Goal: Navigation & Orientation: Find specific page/section

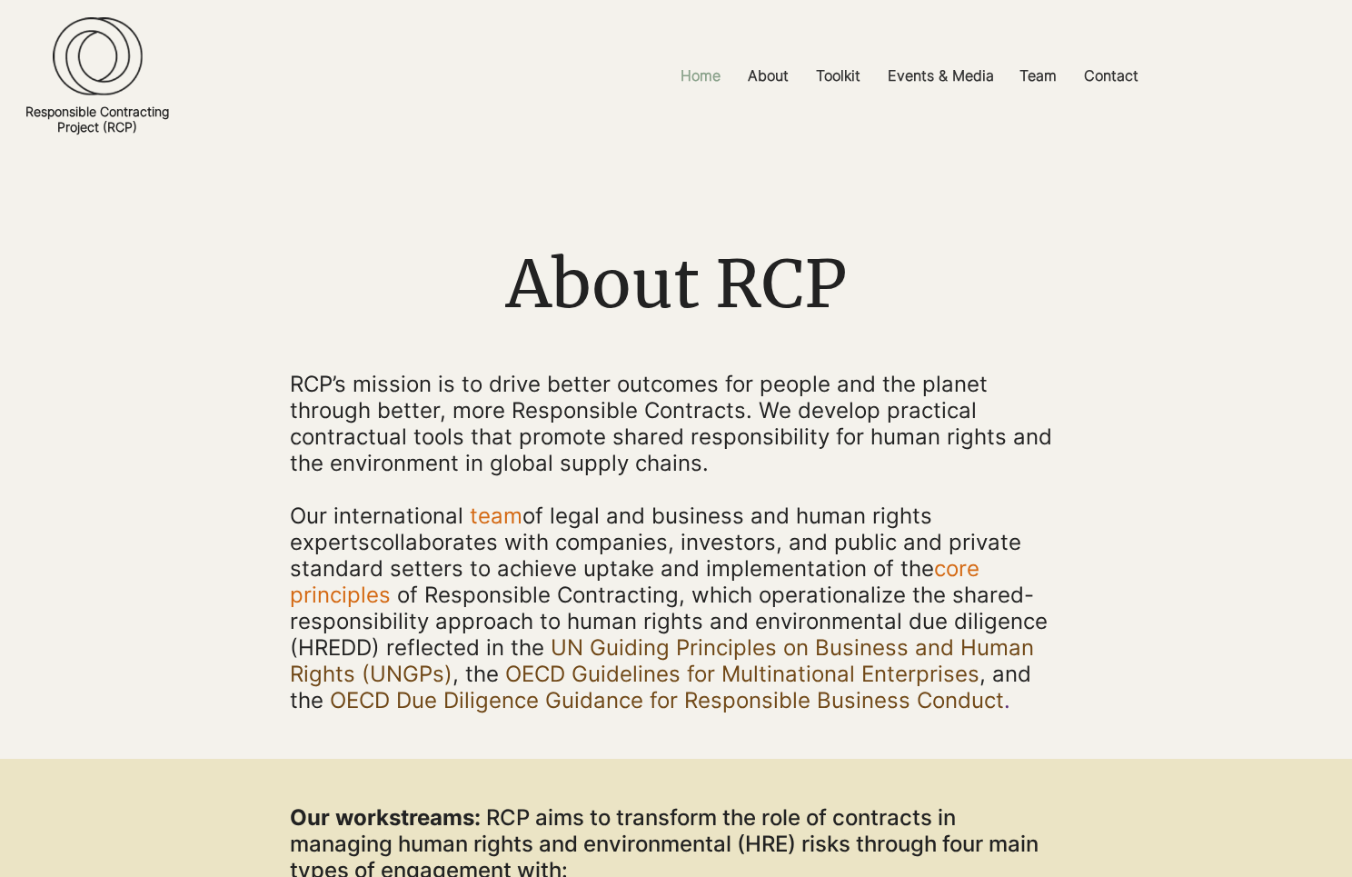
click at [715, 74] on p "Home" at bounding box center [700, 75] width 58 height 41
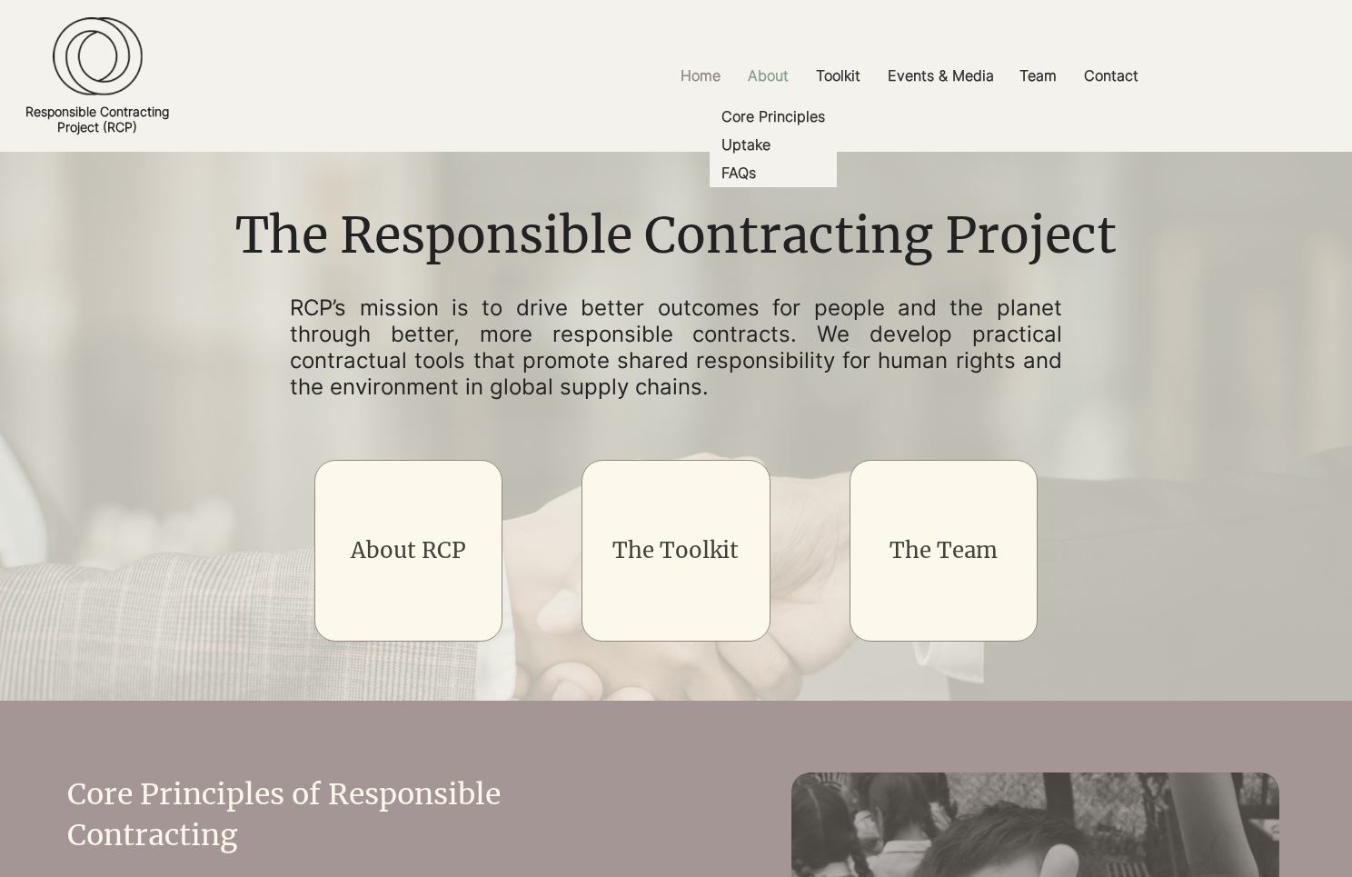
click at [760, 73] on p "About" at bounding box center [768, 75] width 59 height 41
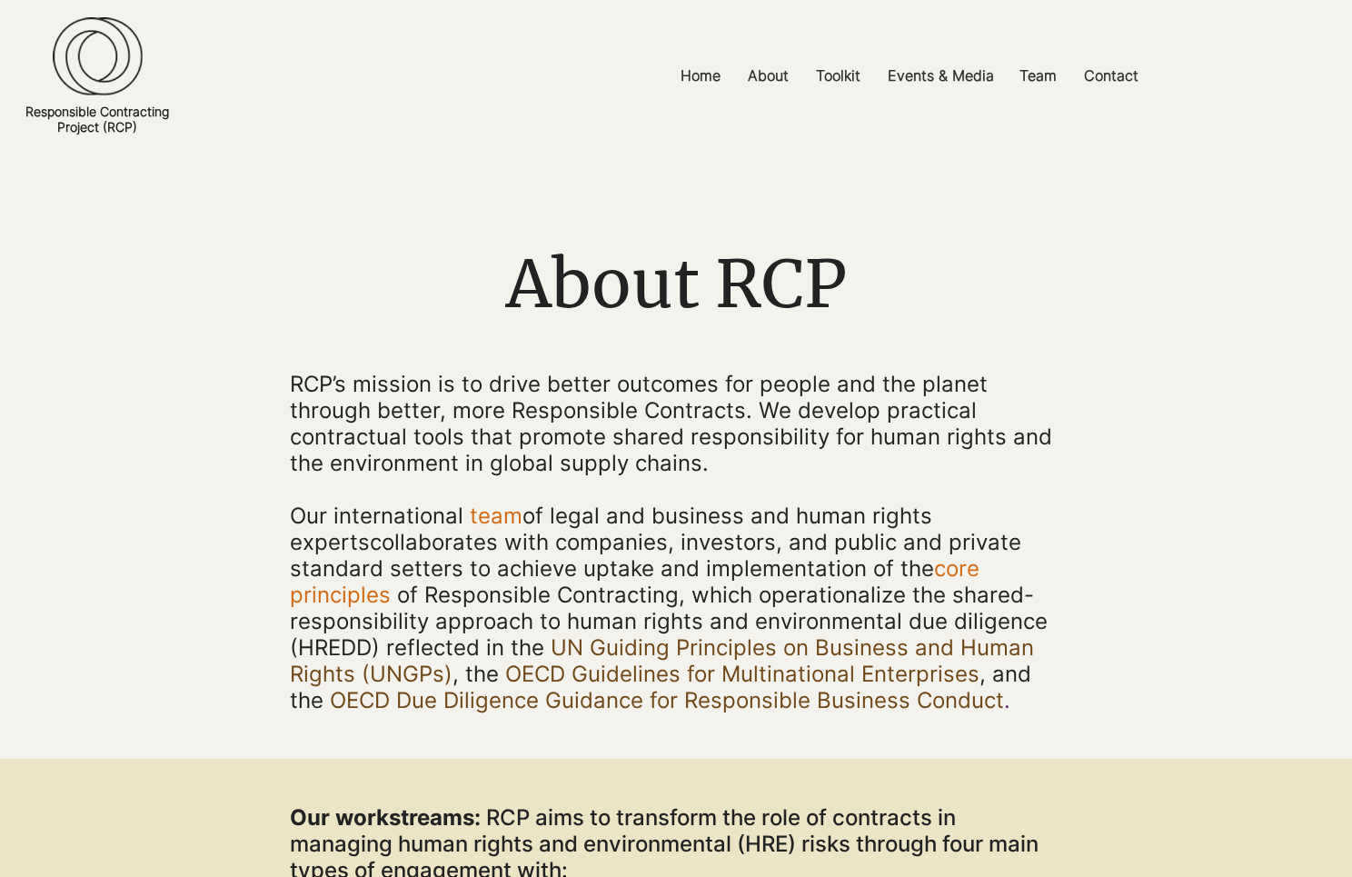
click at [108, 49] on img at bounding box center [98, 56] width 90 height 78
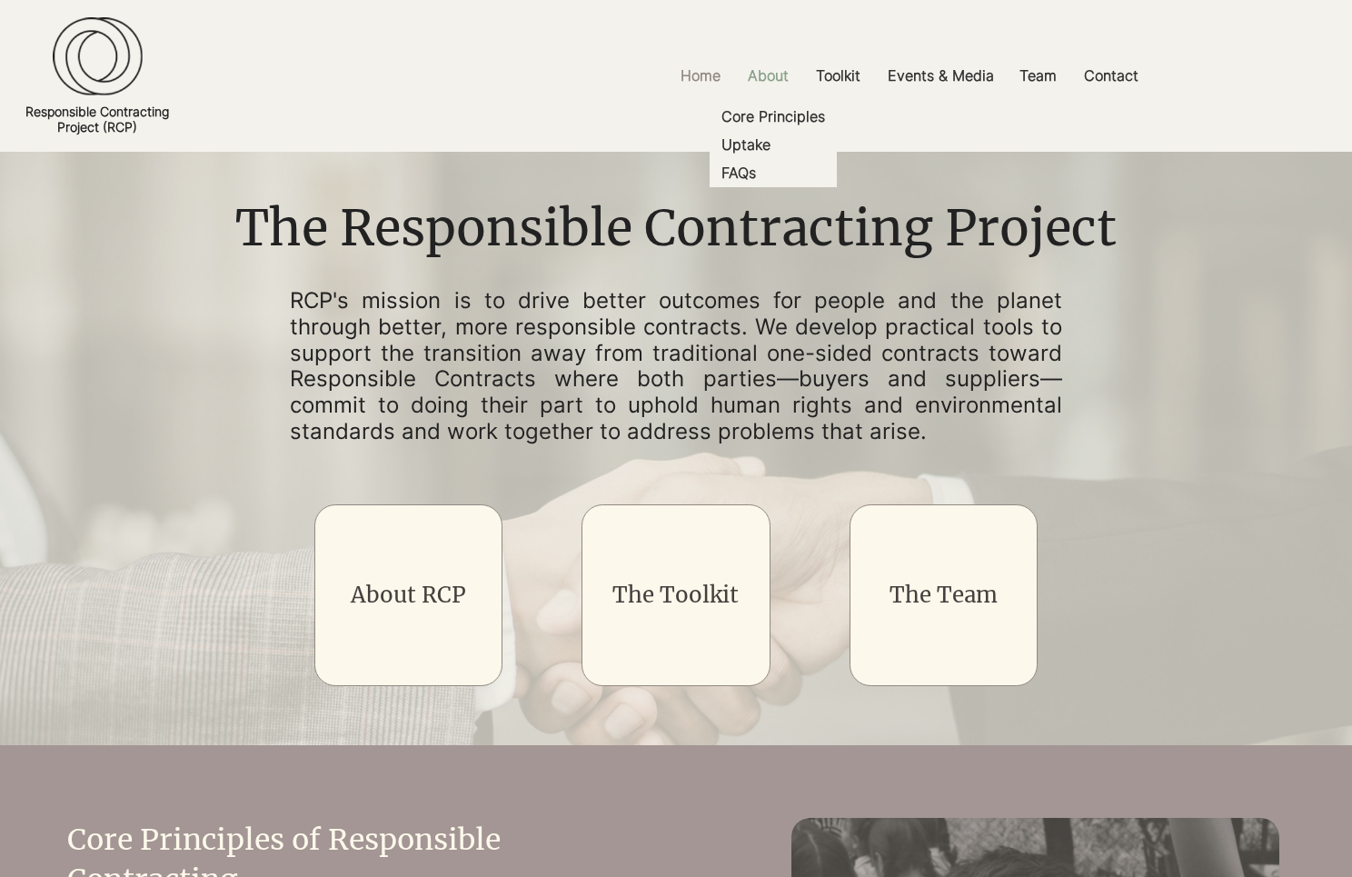
click at [773, 72] on p "About" at bounding box center [768, 75] width 59 height 41
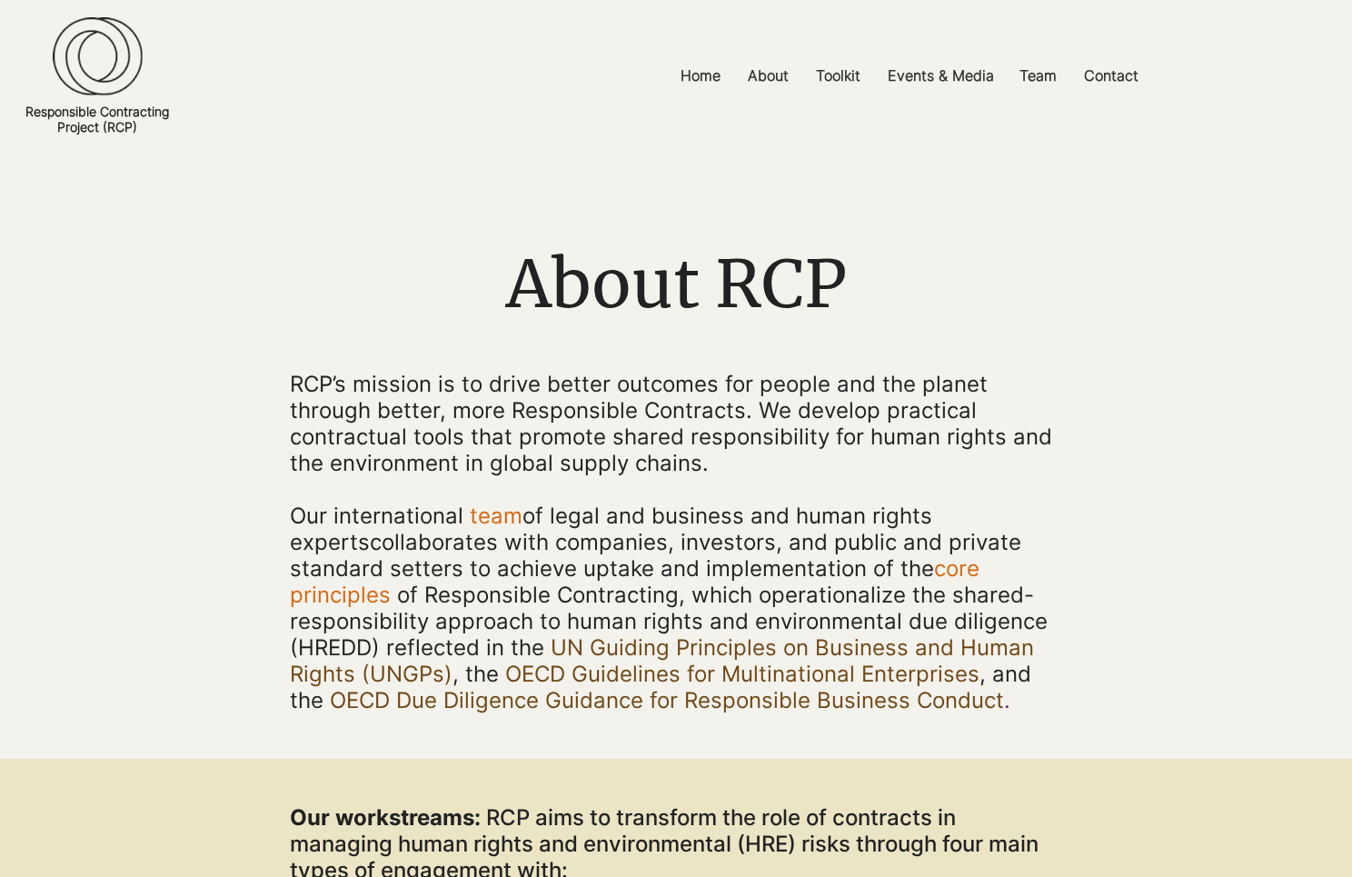
click at [695, 75] on p "Home" at bounding box center [700, 75] width 58 height 41
